Goal: Information Seeking & Learning: Check status

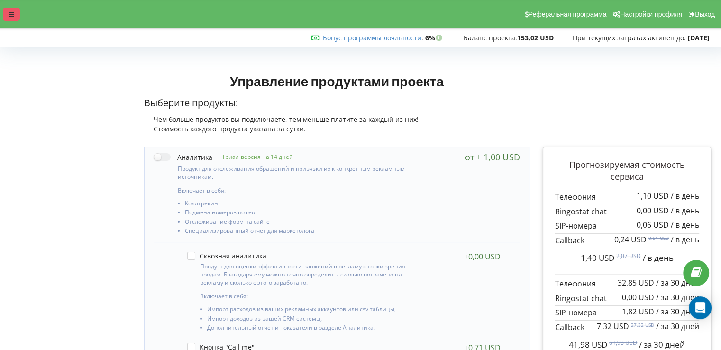
click at [15, 12] on div at bounding box center [11, 14] width 17 height 13
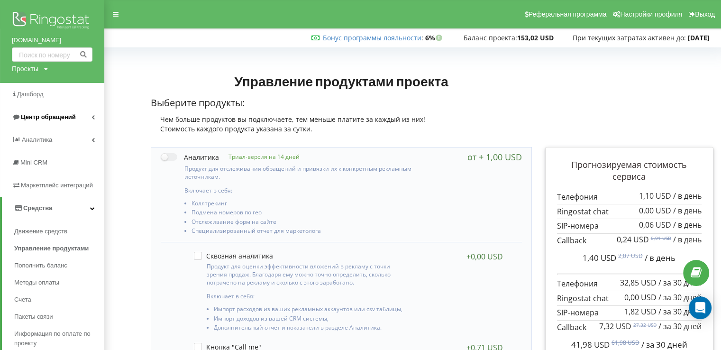
click at [64, 114] on span "Центр обращений" at bounding box center [48, 116] width 55 height 7
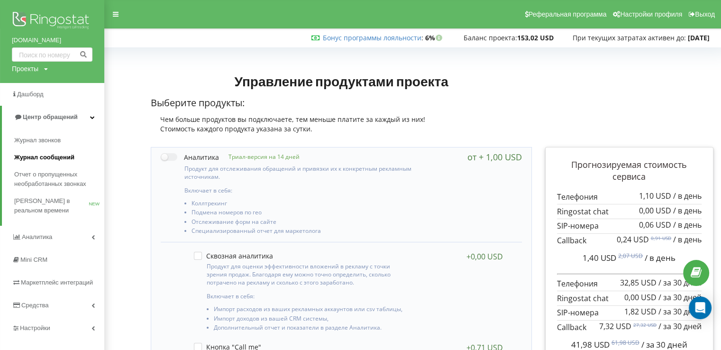
click at [67, 156] on span "Журнал сообщений" at bounding box center [44, 157] width 60 height 9
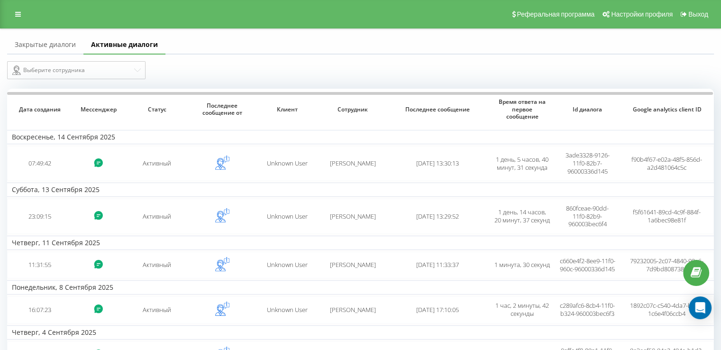
click at [60, 46] on link "Закрытые диалоги" at bounding box center [45, 45] width 76 height 19
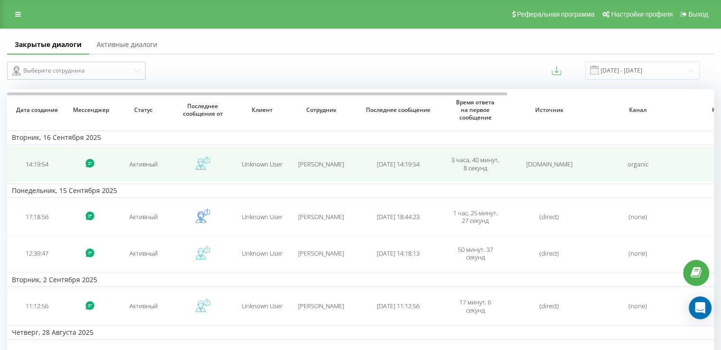
click at [228, 163] on td at bounding box center [202, 164] width 59 height 35
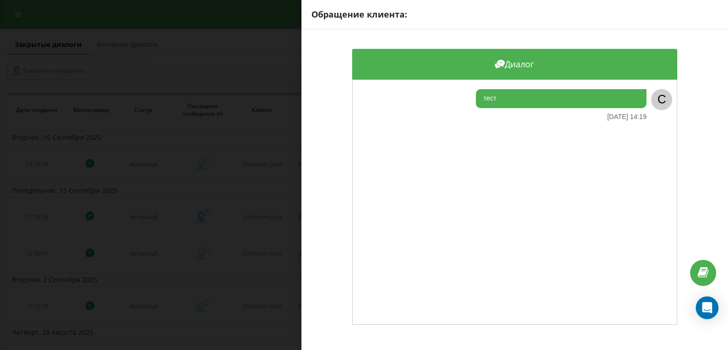
click at [230, 69] on div "Обращение клиента: Диалог тест [DATE] 14:19 C" at bounding box center [364, 175] width 728 height 350
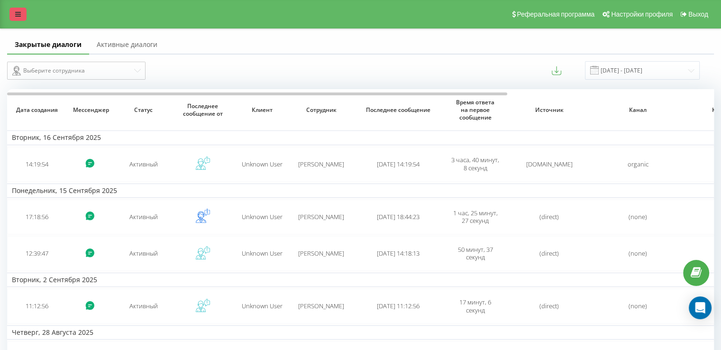
click at [11, 17] on link at bounding box center [17, 14] width 17 height 13
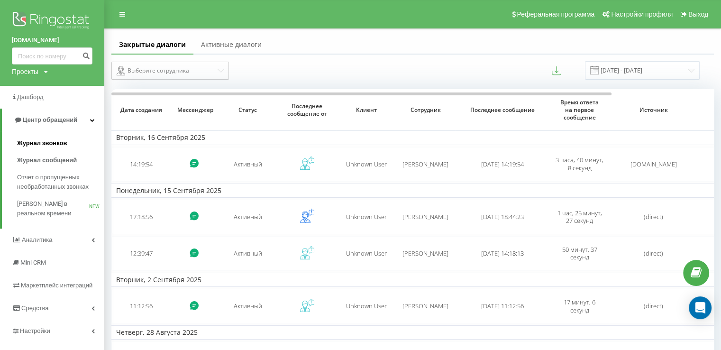
click at [55, 145] on span "Журнал звонков" at bounding box center [42, 142] width 50 height 9
